Goal: Leave review/rating: Leave review/rating

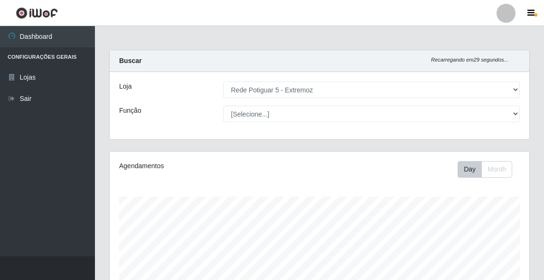
select select "79"
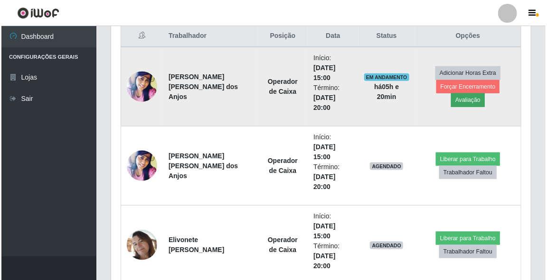
scroll to position [197, 419]
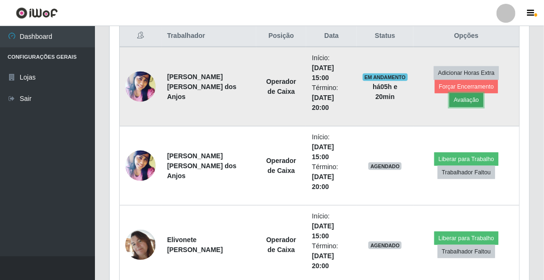
click at [483, 94] on button "Avaliação" at bounding box center [466, 99] width 34 height 13
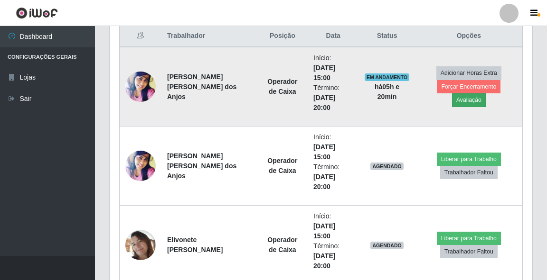
scroll to position [197, 417]
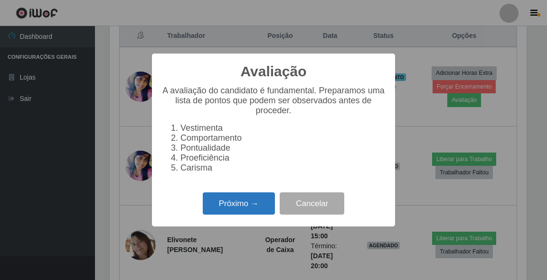
drag, startPoint x: 235, startPoint y: 211, endPoint x: 239, endPoint y: 204, distance: 8.7
click at [239, 204] on button "Próximo →" at bounding box center [239, 204] width 72 height 22
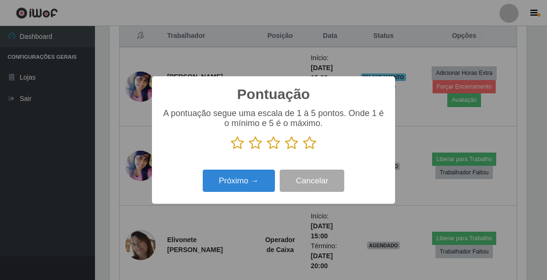
scroll to position [474201, 473981]
click at [311, 141] on icon at bounding box center [309, 143] width 13 height 14
click at [303, 150] on input "radio" at bounding box center [303, 150] width 0 height 0
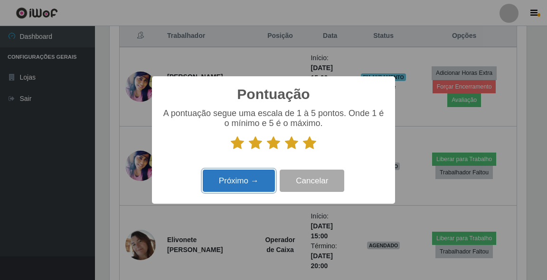
click at [262, 185] on button "Próximo →" at bounding box center [239, 181] width 72 height 22
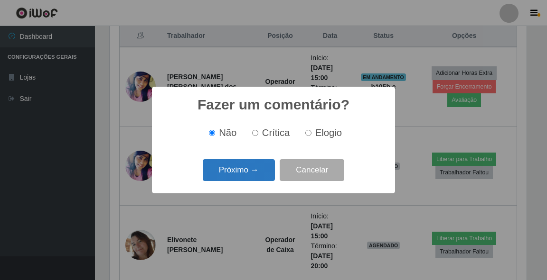
click at [227, 171] on button "Próximo →" at bounding box center [239, 170] width 72 height 22
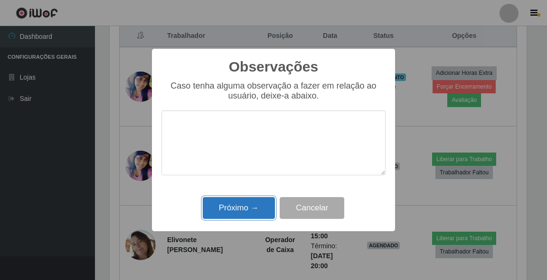
click at [245, 204] on button "Próximo →" at bounding box center [239, 208] width 72 height 22
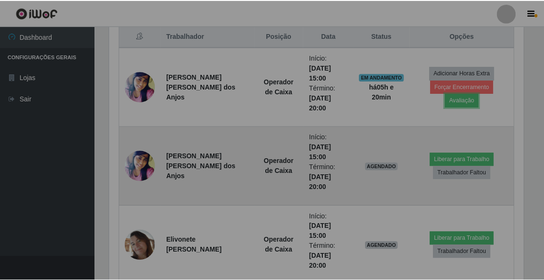
scroll to position [197, 419]
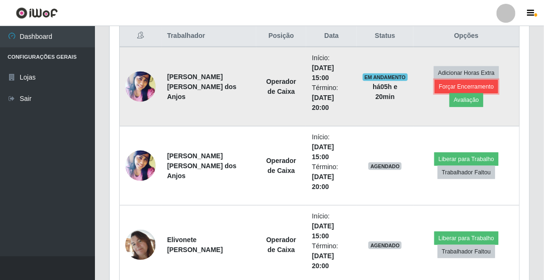
click at [447, 92] on button "Forçar Encerramento" at bounding box center [467, 86] width 64 height 13
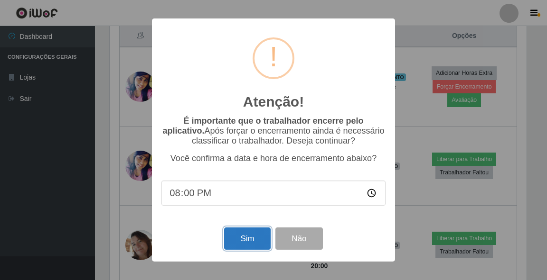
click at [238, 246] on button "Sim" at bounding box center [247, 239] width 46 height 22
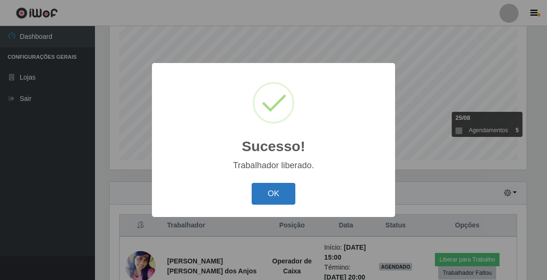
click at [265, 201] on button "OK" at bounding box center [273, 194] width 44 height 22
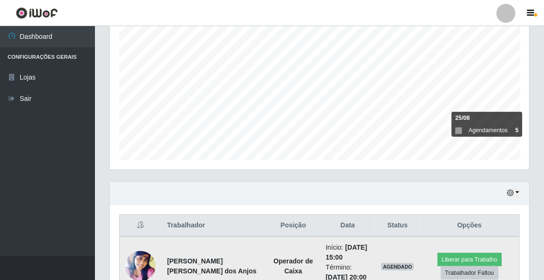
scroll to position [369, 0]
